Goal: Information Seeking & Learning: Learn about a topic

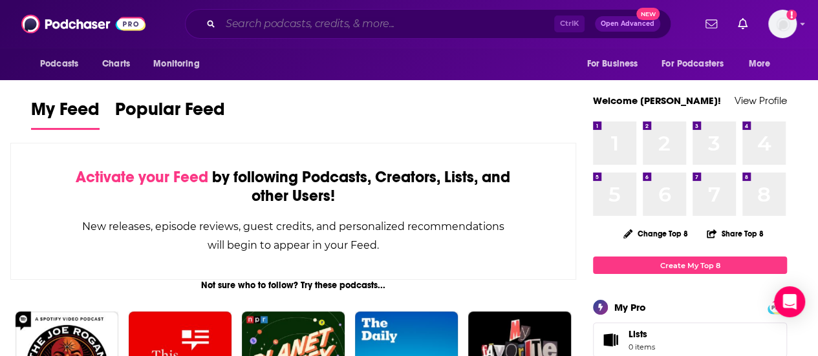
click at [354, 30] on input "Search podcasts, credits, & more..." at bounding box center [388, 24] width 334 height 21
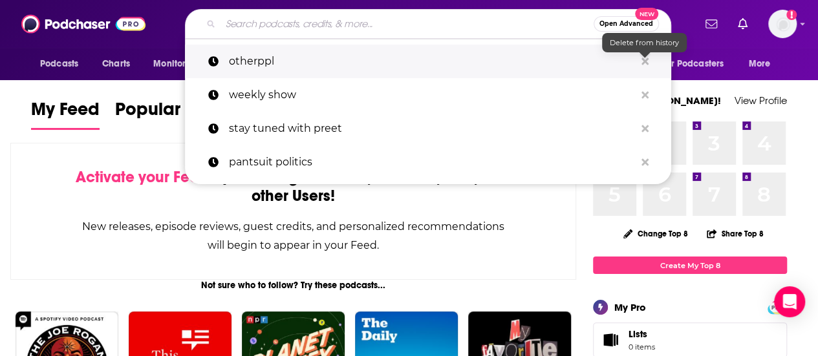
click at [643, 61] on icon "Search podcasts, credits, & more..." at bounding box center [644, 61] width 7 height 10
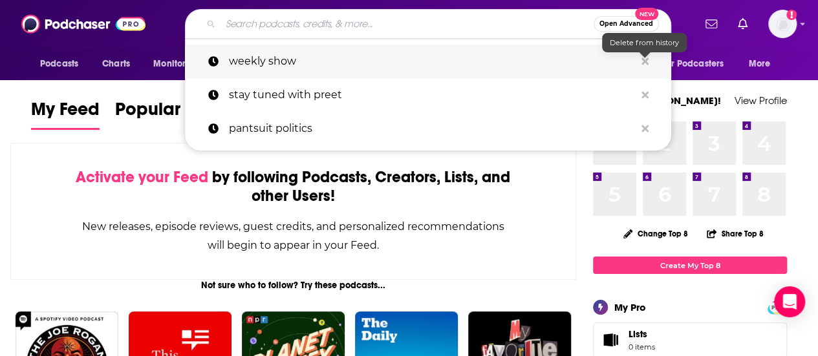
click at [643, 61] on icon "Search podcasts, credits, & more..." at bounding box center [644, 61] width 7 height 10
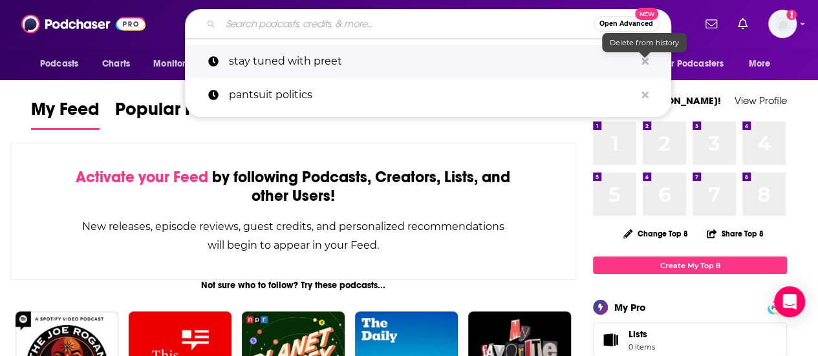
click at [643, 60] on icon "Search podcasts, credits, & more..." at bounding box center [644, 61] width 7 height 10
click at [643, 59] on icon "Search podcasts, credits, & more..." at bounding box center [644, 61] width 7 height 7
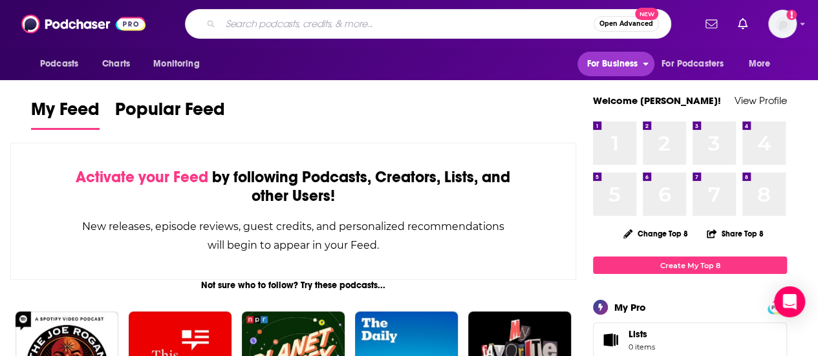
click at [643, 59] on icon "open menu" at bounding box center [646, 62] width 6 height 9
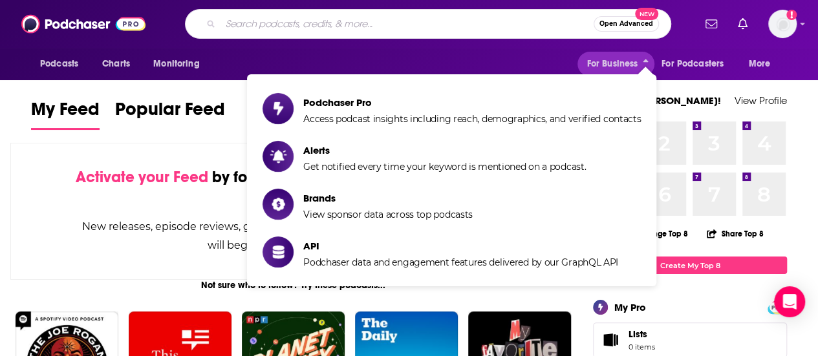
click at [293, 28] on input "Search podcasts, credits, & more..." at bounding box center [407, 24] width 373 height 21
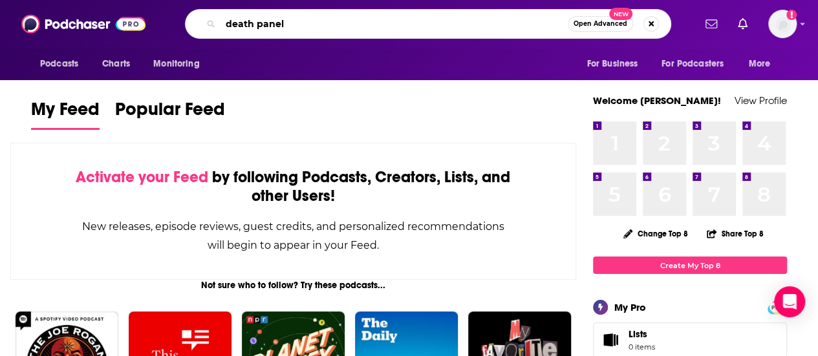
type input "death panel"
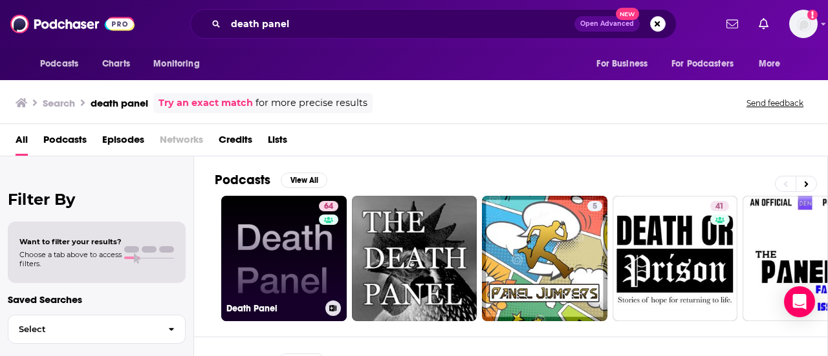
click at [274, 242] on link "64 Death Panel" at bounding box center [283, 258] width 125 height 125
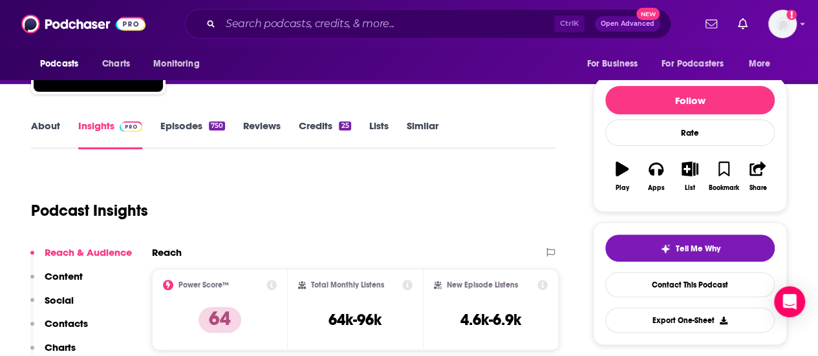
scroll to position [65, 0]
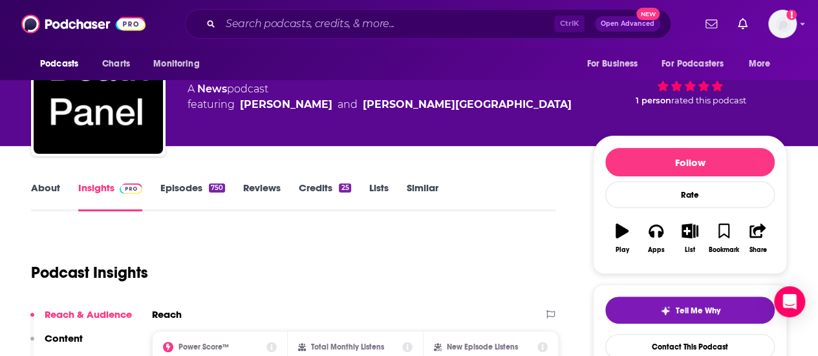
click at [47, 191] on link "About" at bounding box center [45, 197] width 29 height 30
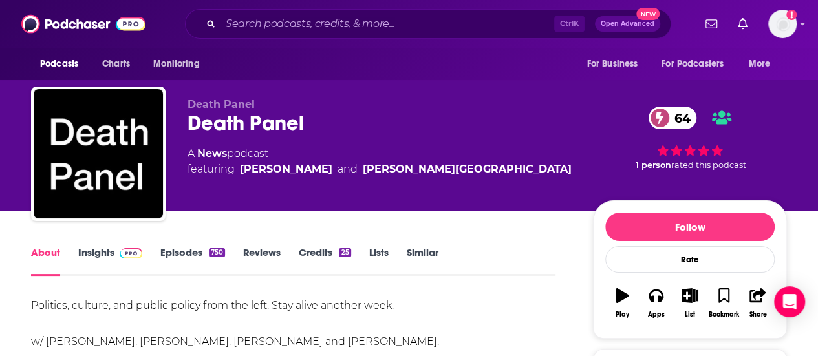
click at [124, 255] on img at bounding box center [131, 253] width 23 height 10
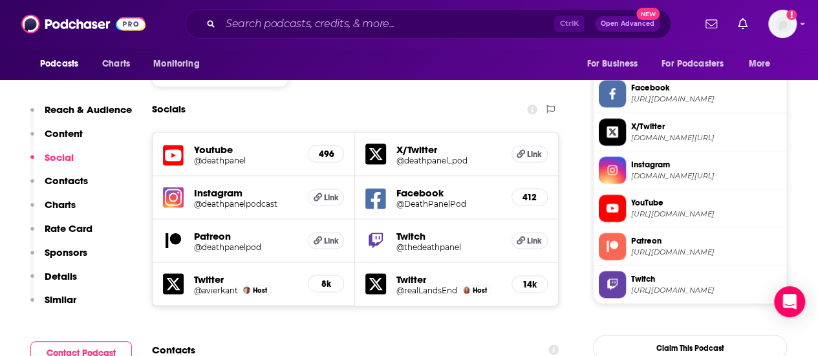
scroll to position [1164, 0]
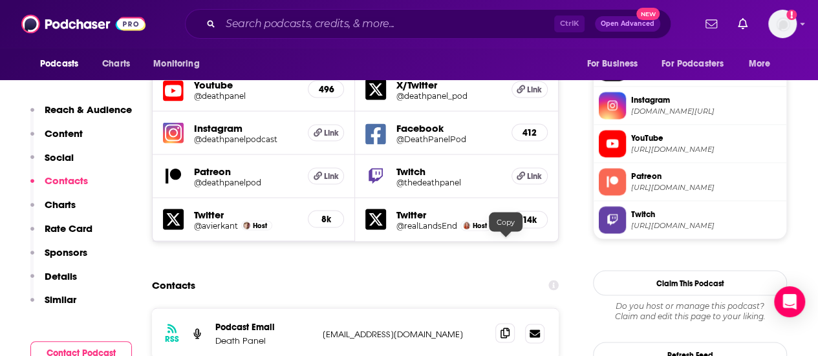
click at [504, 328] on icon at bounding box center [504, 333] width 9 height 10
